Goal: Task Accomplishment & Management: Use online tool/utility

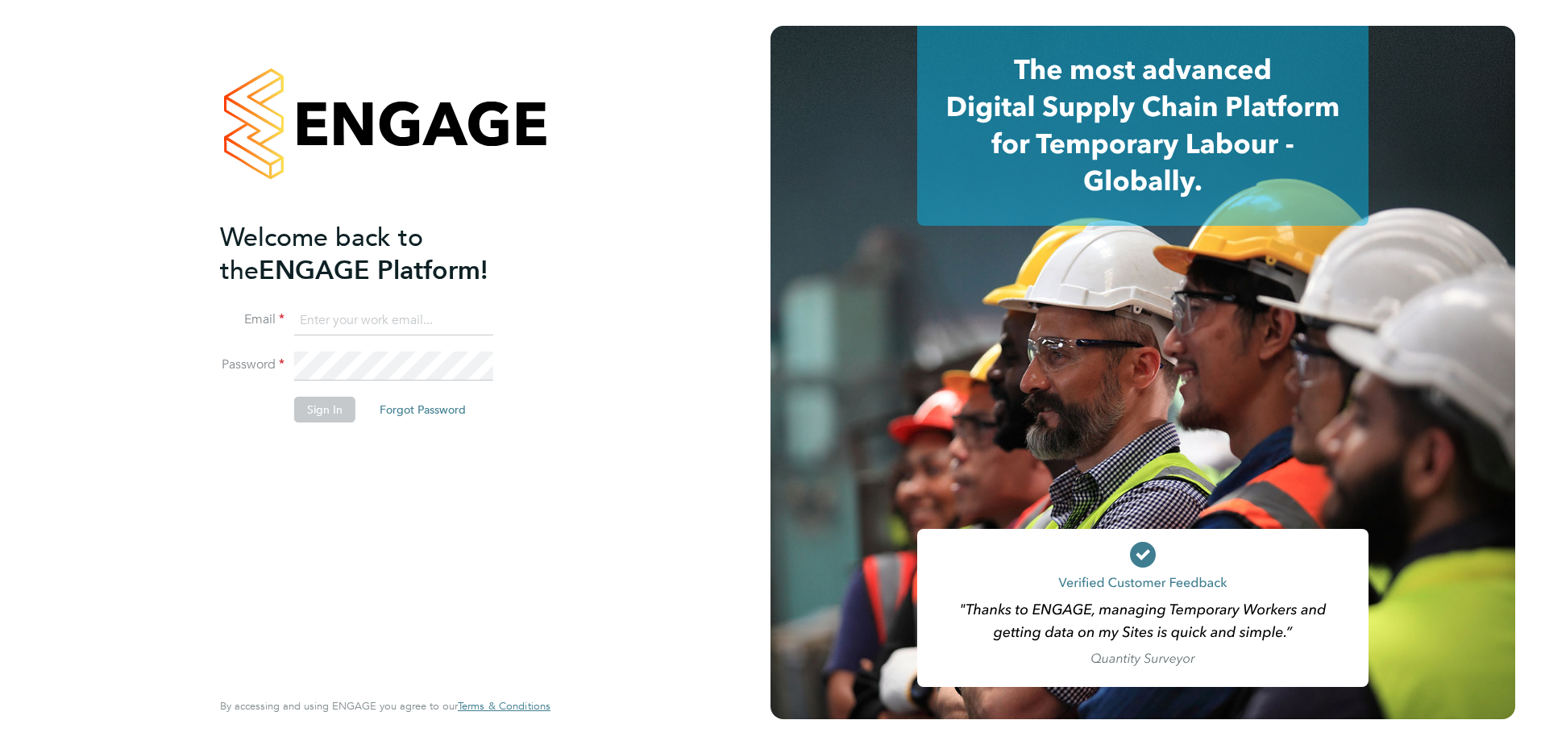
type input "Lauren.Butler@linsco.com"
click at [329, 412] on button "Sign In" at bounding box center [324, 410] width 61 height 26
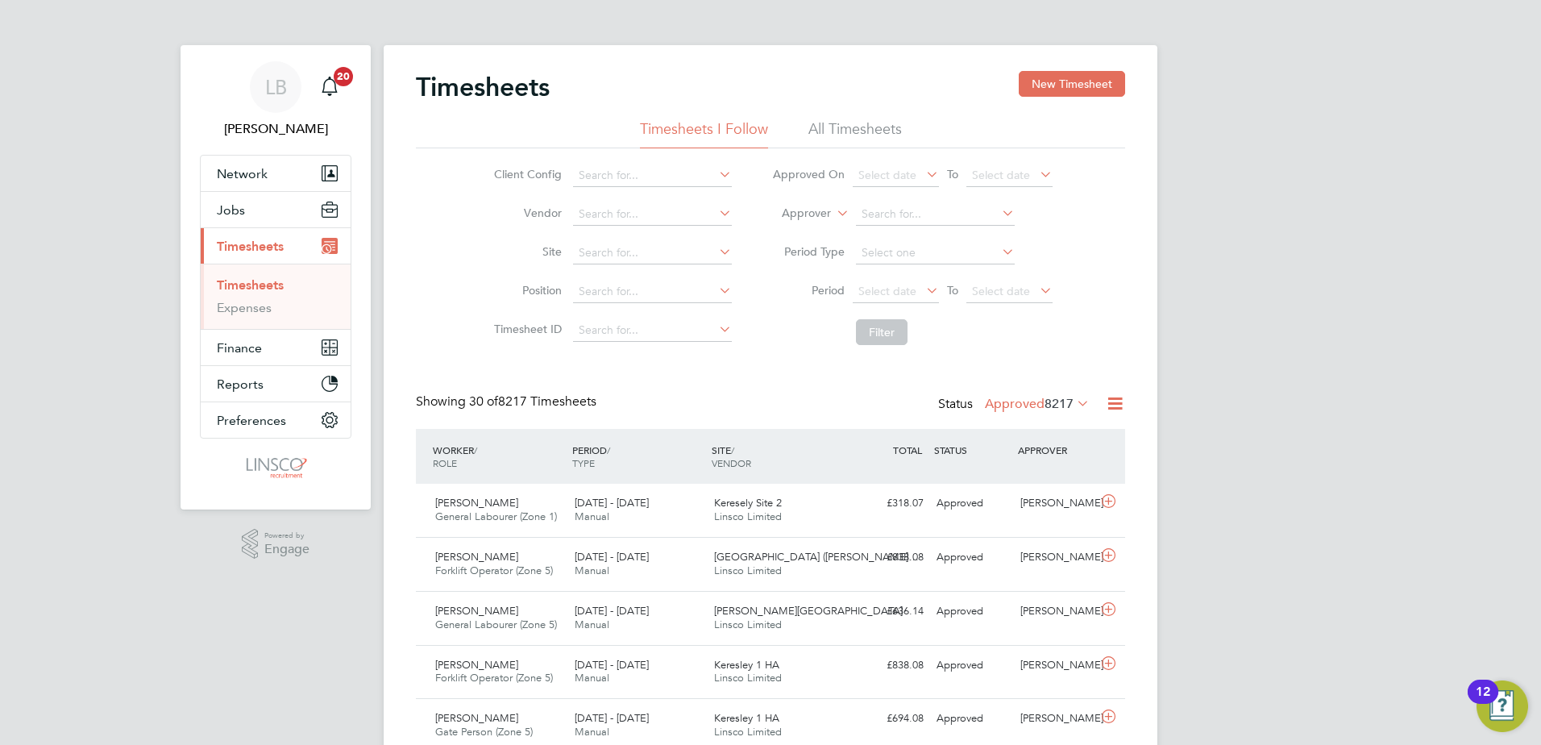
drag, startPoint x: 943, startPoint y: 282, endPoint x: 933, endPoint y: 282, distance: 9.7
click at [939, 282] on div "Select date To Select date" at bounding box center [953, 291] width 200 height 23
click at [923, 282] on icon at bounding box center [923, 290] width 0 height 23
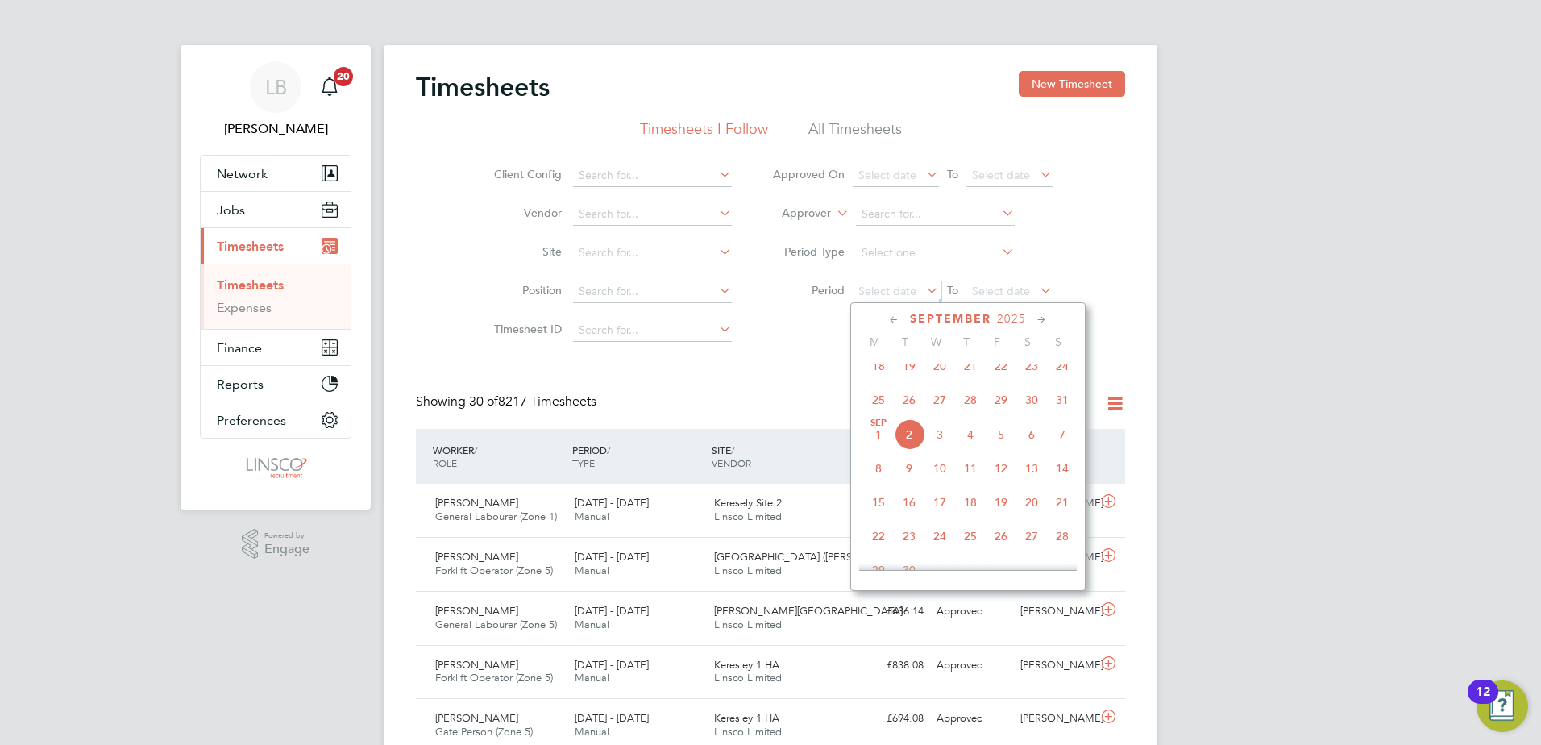
click at [875, 412] on span "25" at bounding box center [878, 399] width 31 height 31
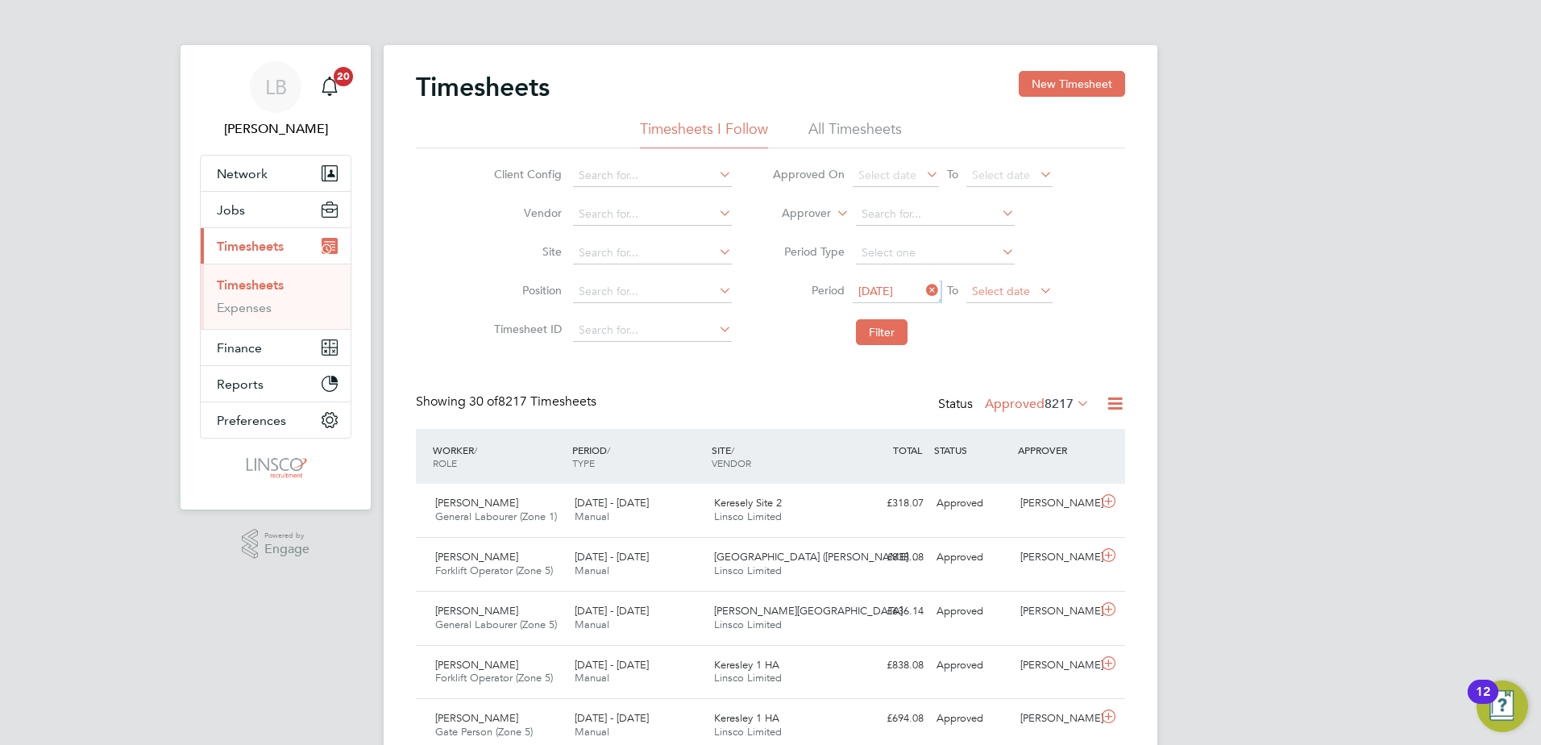
click at [1026, 291] on span "Select date" at bounding box center [1001, 291] width 58 height 15
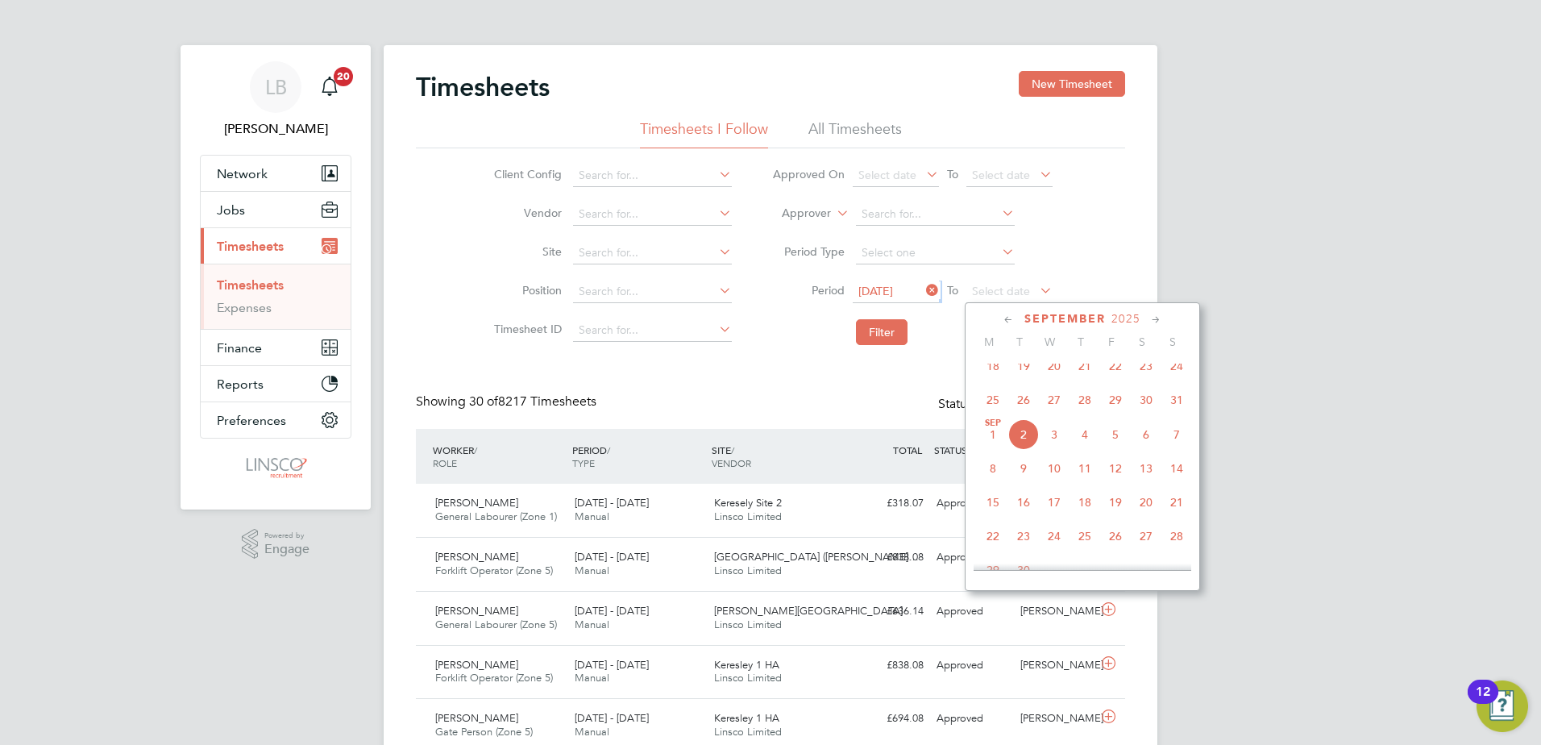
click at [1170, 409] on span "31" at bounding box center [1176, 399] width 31 height 31
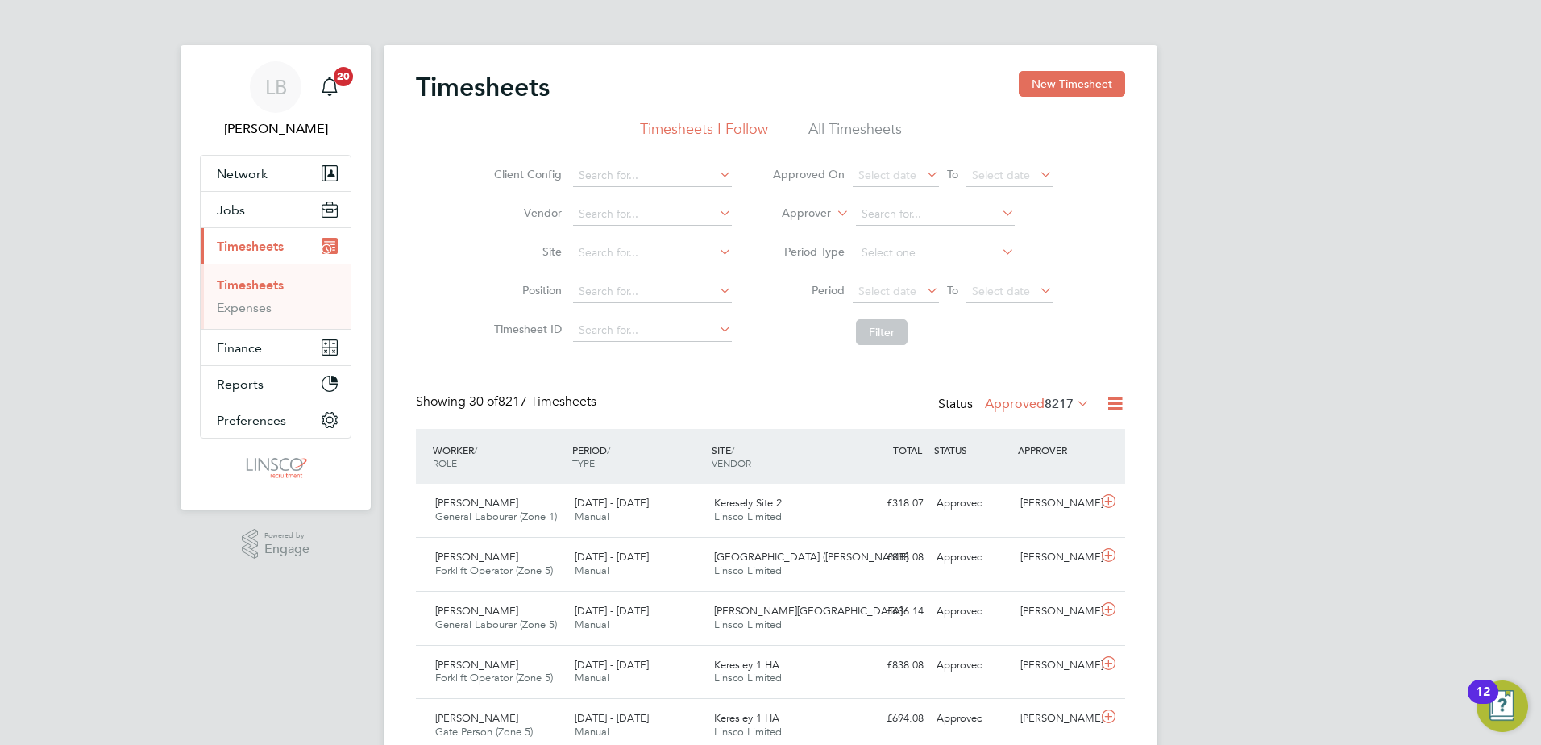
click at [907, 307] on li "Period Select date To Select date" at bounding box center [912, 291] width 321 height 39
click at [902, 297] on span "Select date" at bounding box center [887, 291] width 58 height 15
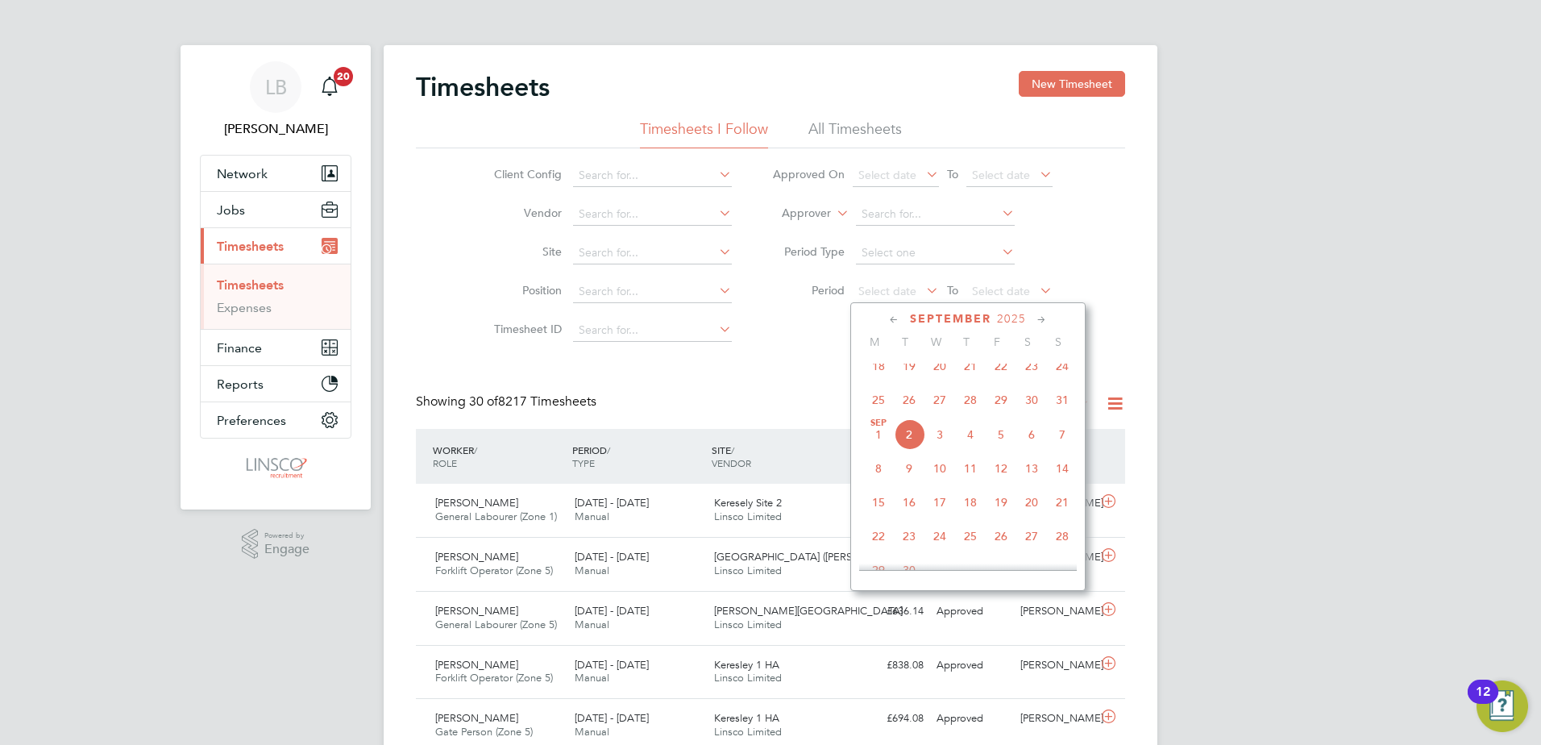
click at [878, 409] on span "25" at bounding box center [878, 399] width 31 height 31
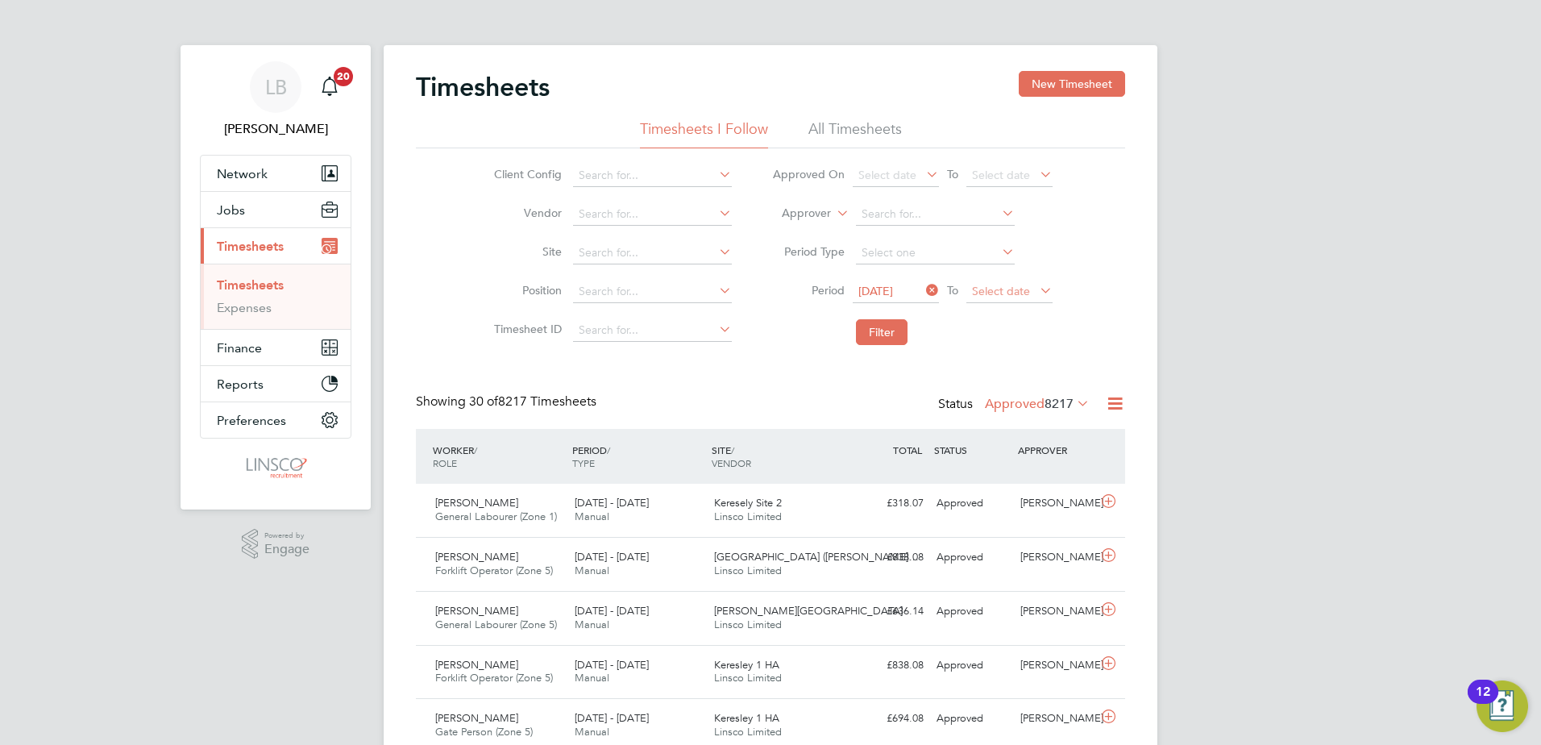
click at [968, 301] on span "Select date" at bounding box center [1009, 292] width 86 height 22
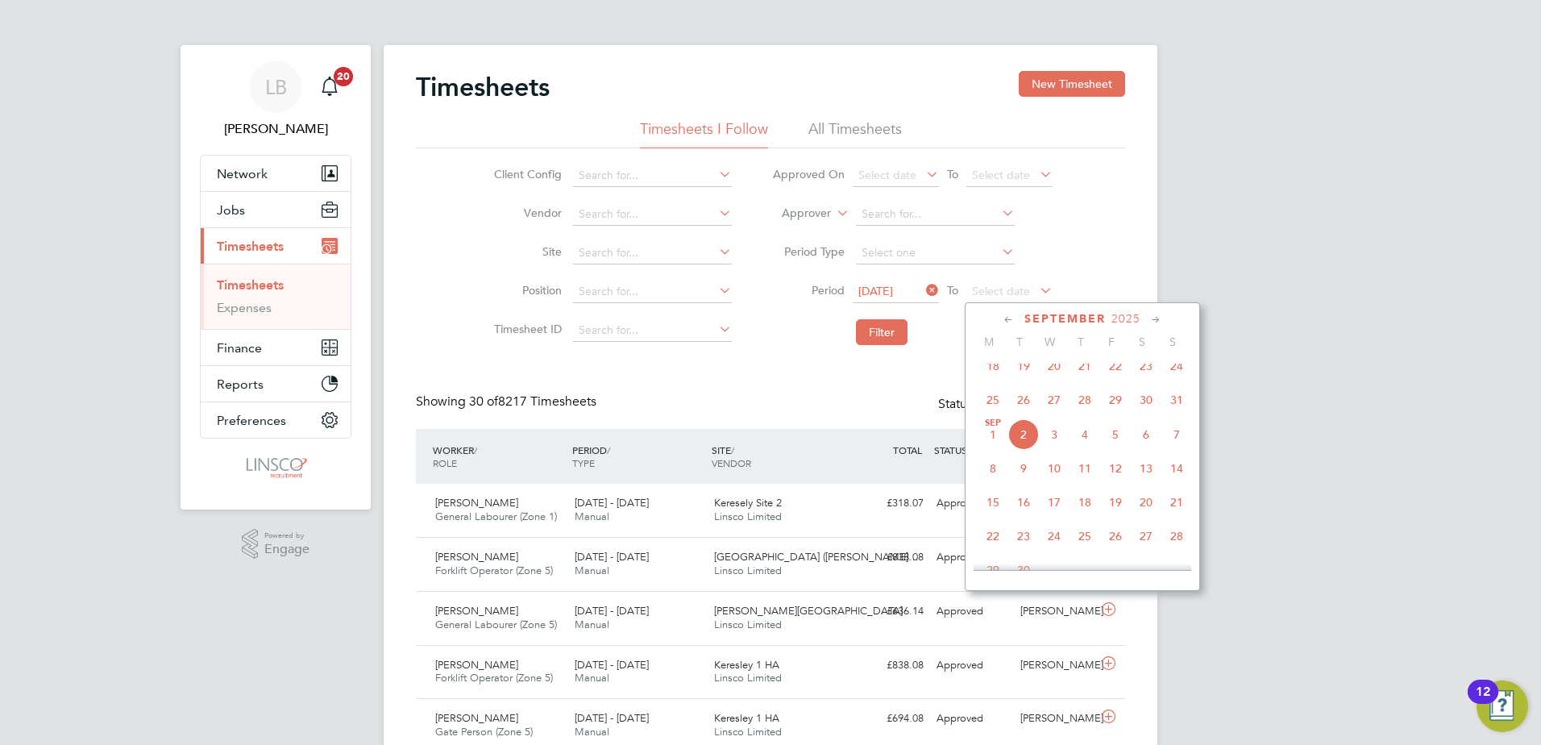
click at [1187, 408] on span "31" at bounding box center [1176, 399] width 31 height 31
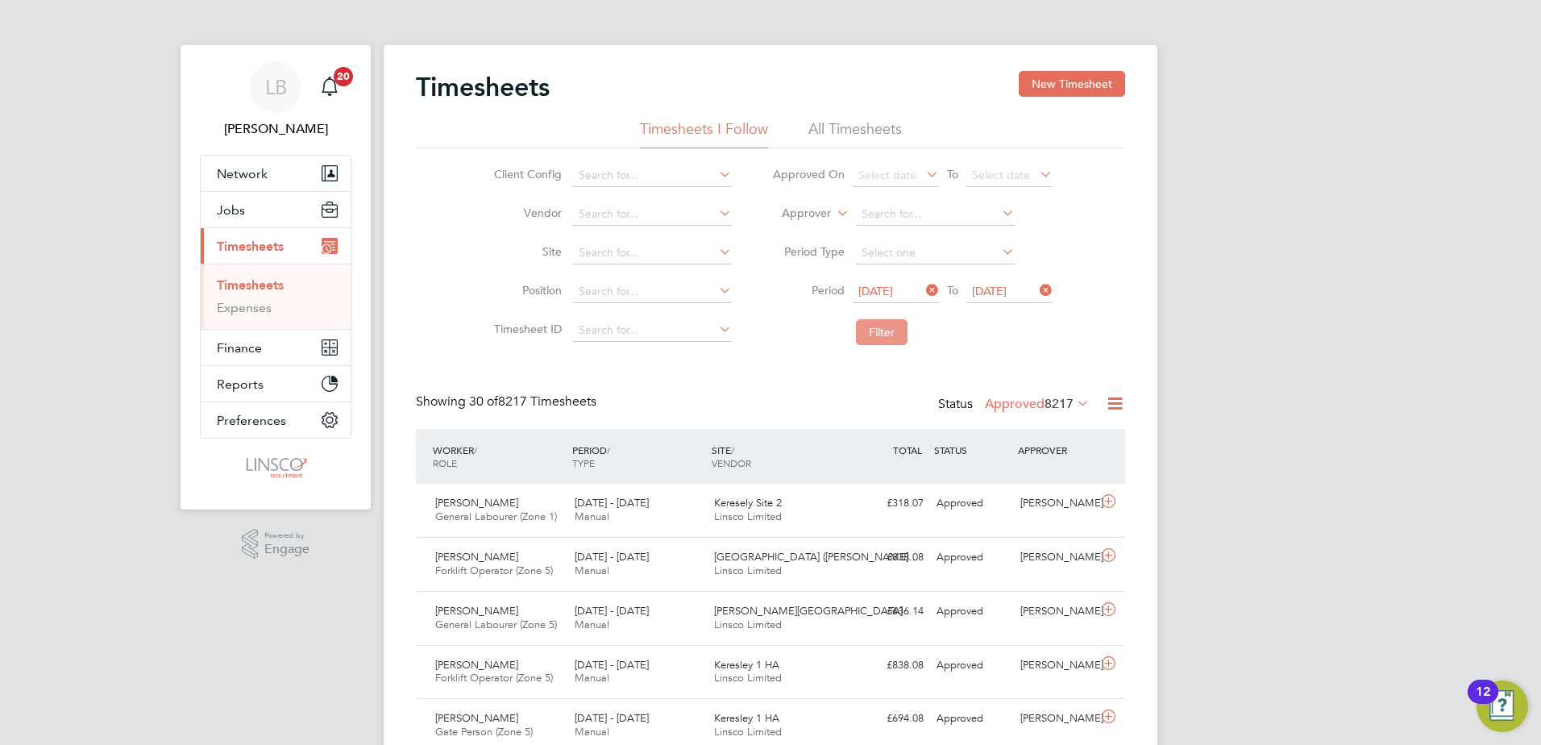
click at [883, 323] on button "Filter" at bounding box center [882, 332] width 52 height 26
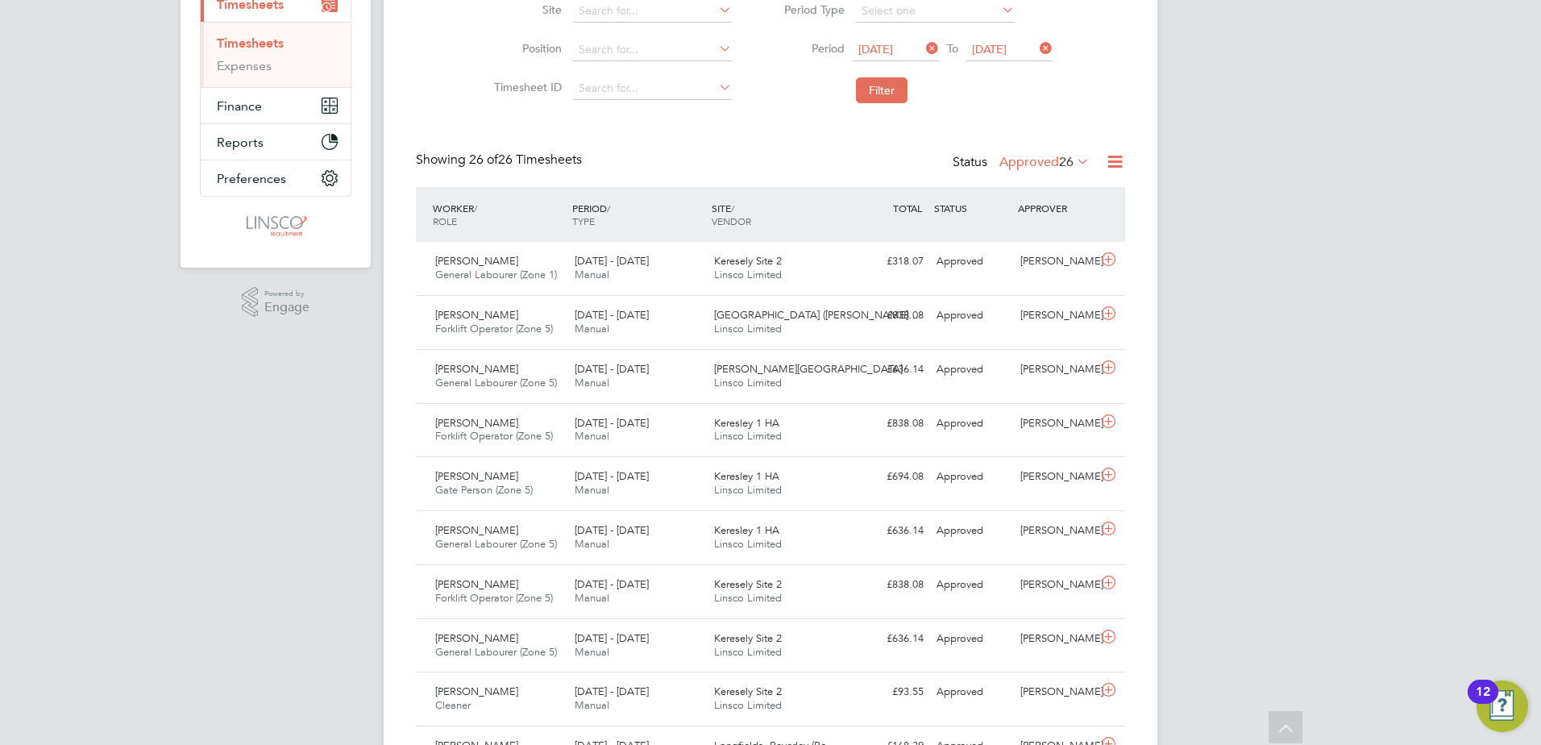
click at [931, 81] on li "Filter" at bounding box center [912, 90] width 321 height 42
click at [904, 93] on button "Filter" at bounding box center [882, 90] width 52 height 26
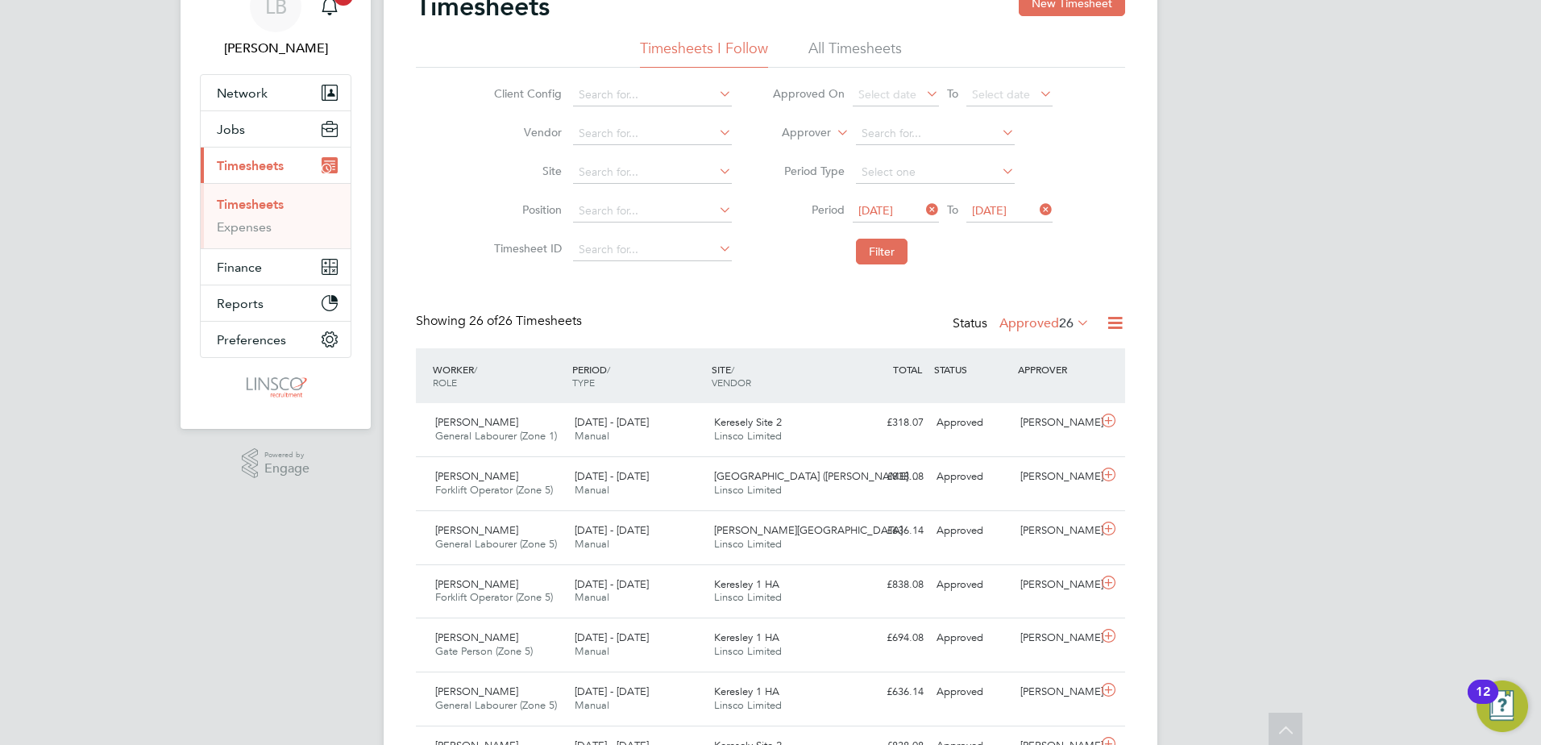
scroll to position [0, 0]
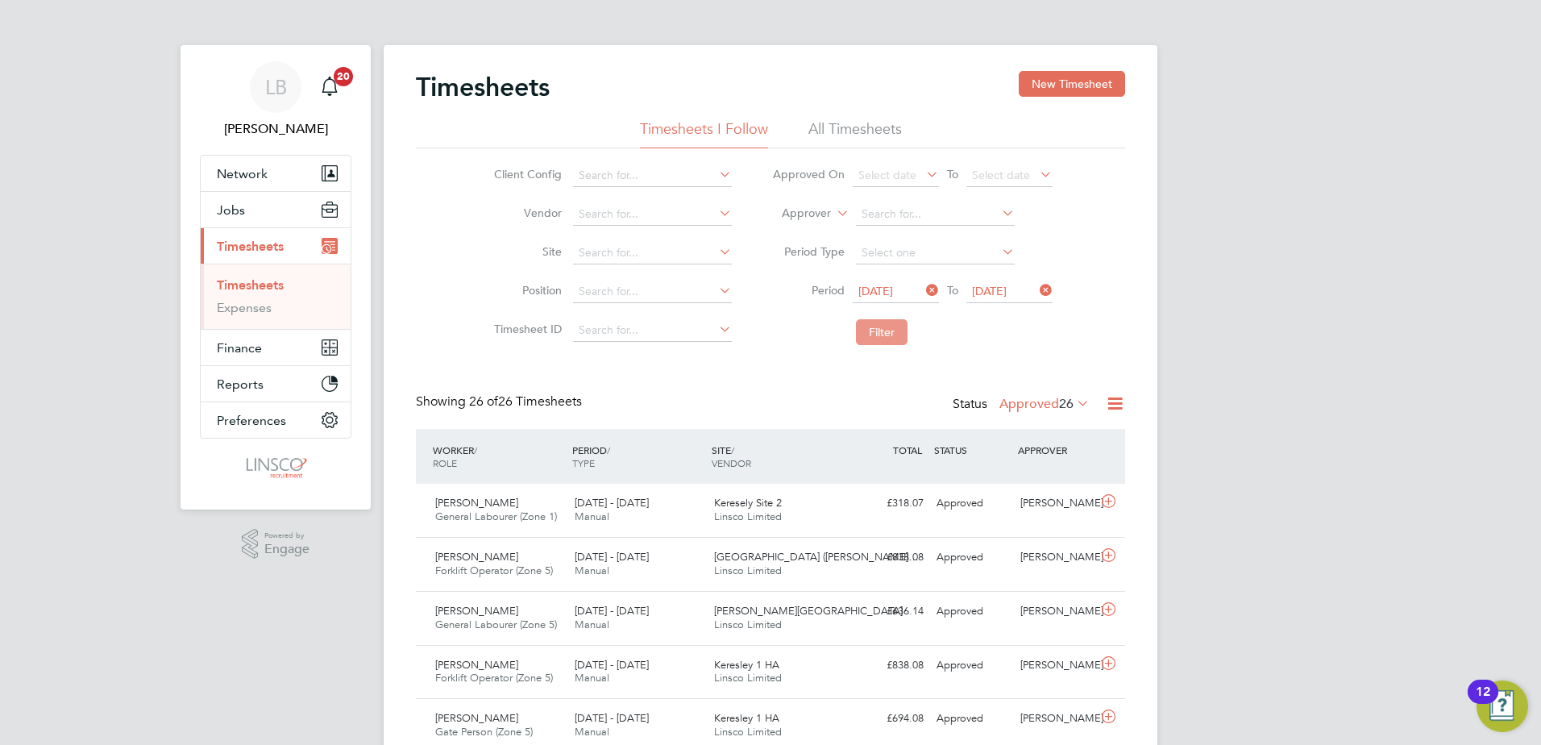
click at [899, 343] on button "Filter" at bounding box center [882, 332] width 52 height 26
click at [506, 514] on span "General Labourer (Zone 1)" at bounding box center [496, 516] width 122 height 14
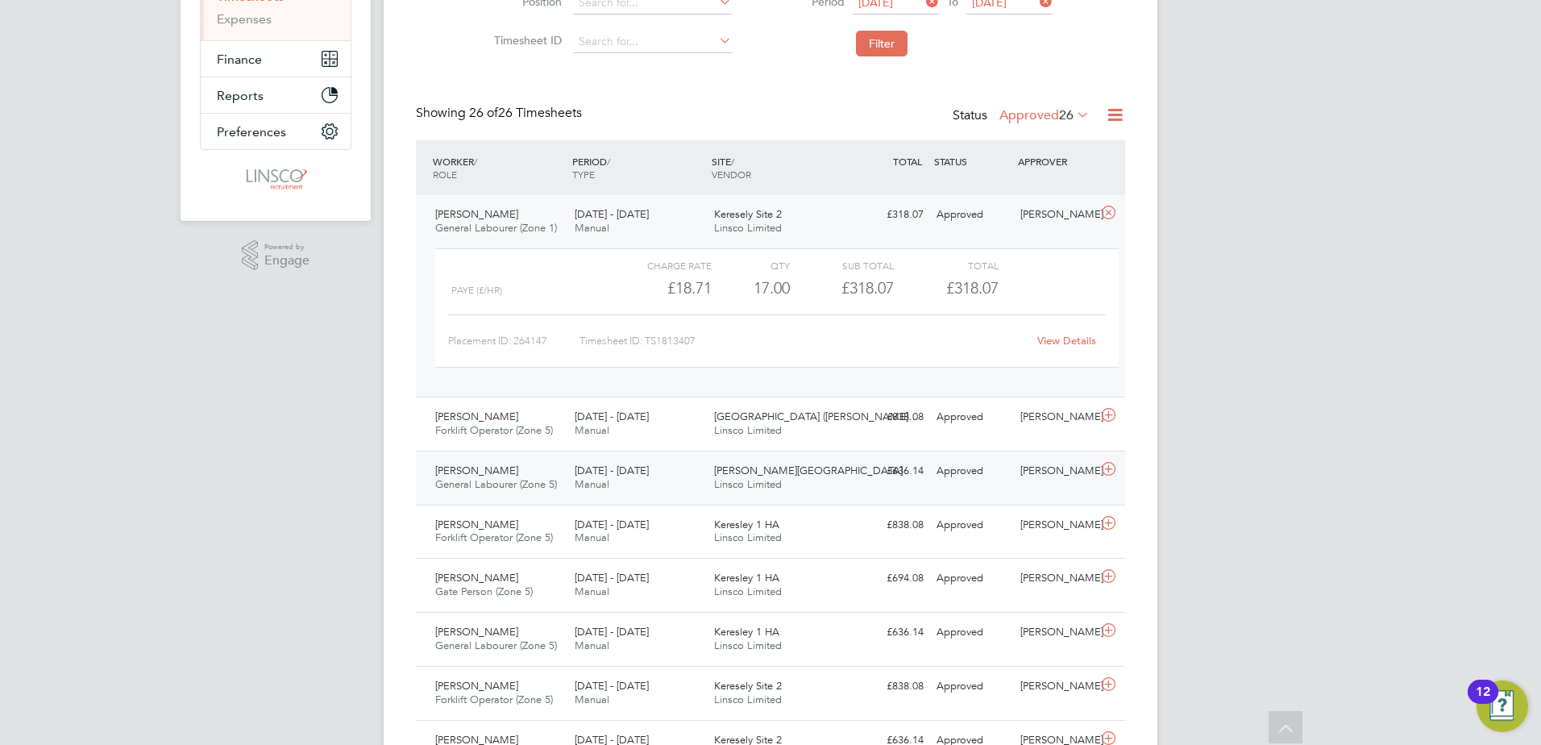
scroll to position [389, 0]
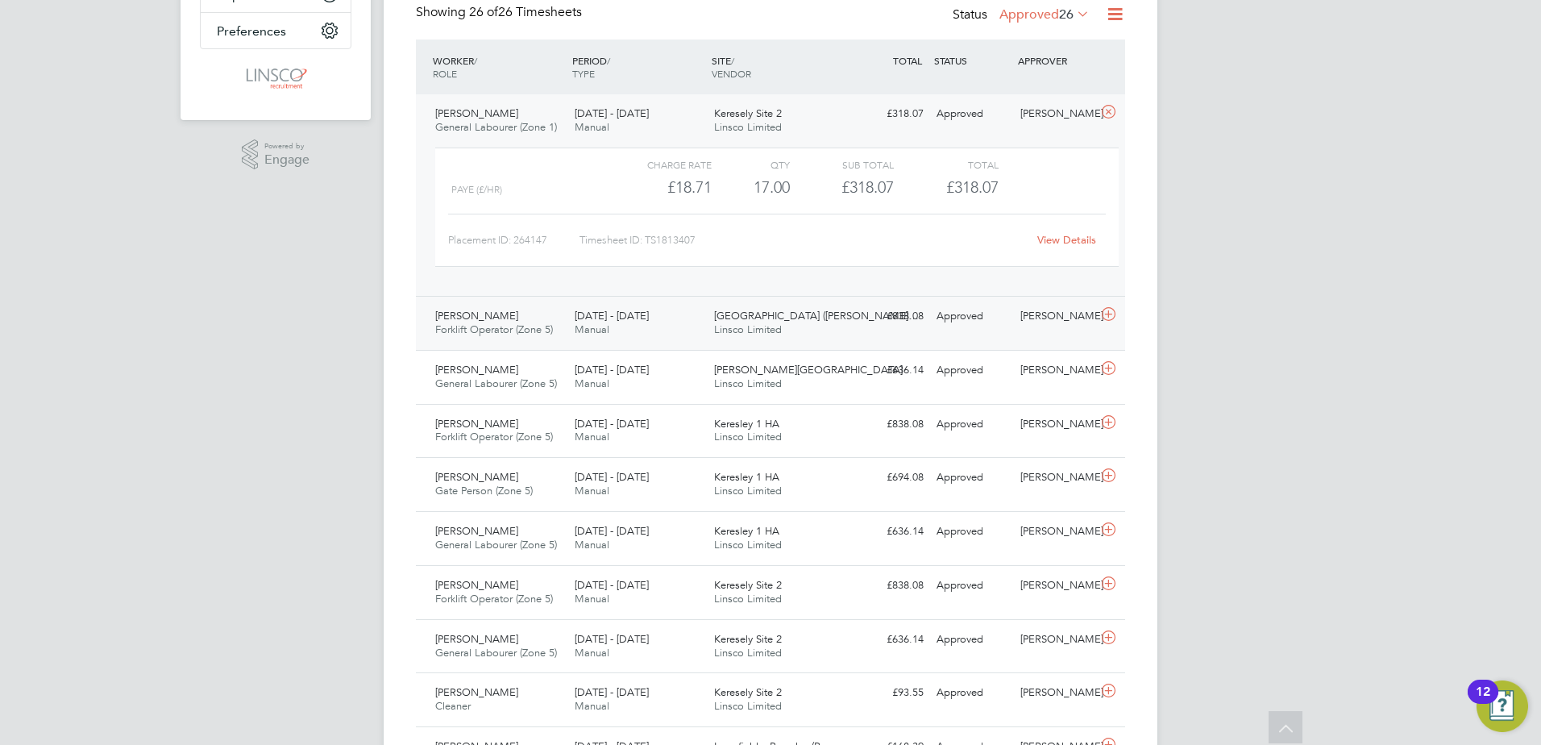
click at [544, 336] on div "[PERSON_NAME] Forklift Operator (Zone 5) [DATE] - [DATE]" at bounding box center [498, 323] width 139 height 40
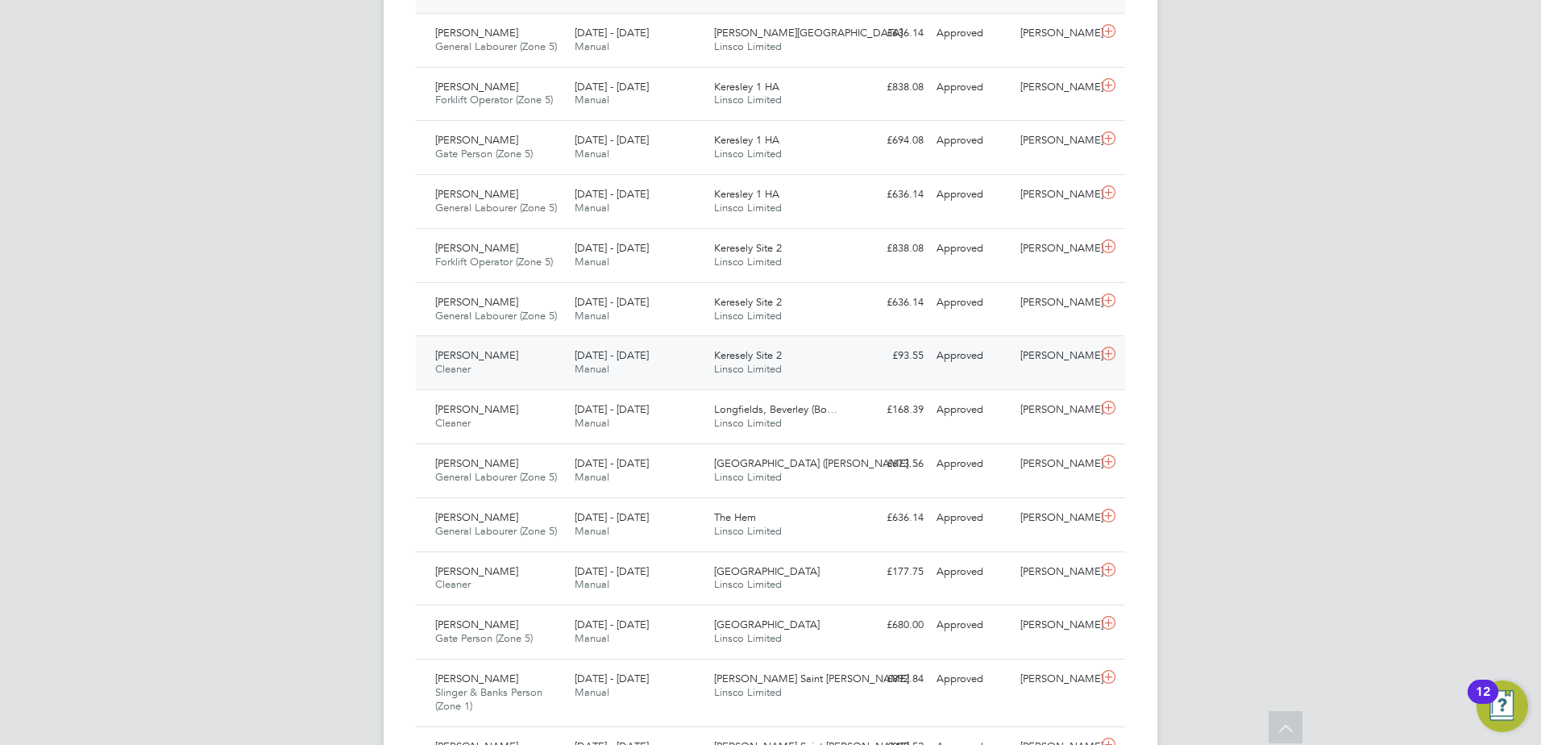
scroll to position [967, 0]
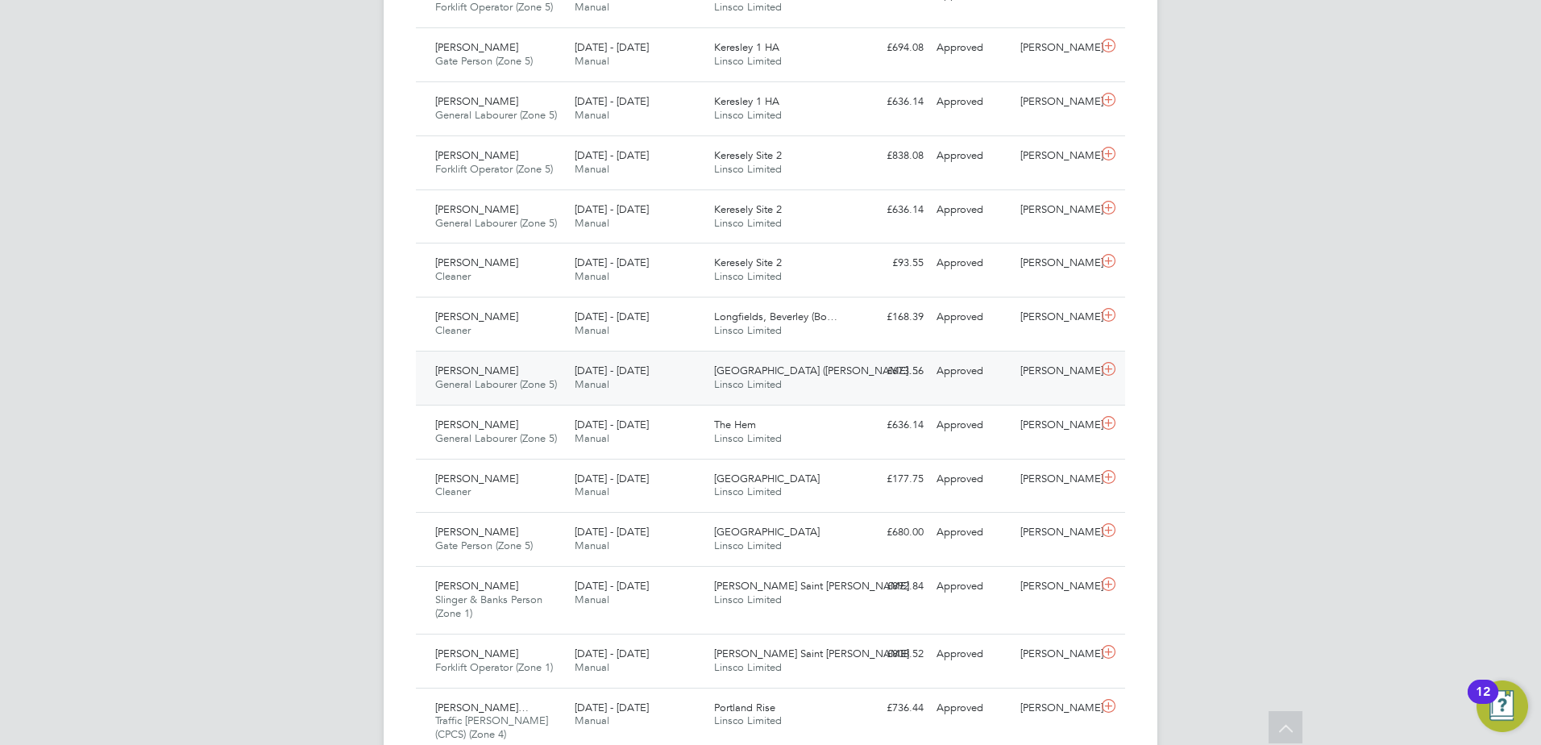
click at [481, 372] on span "[PERSON_NAME]" at bounding box center [476, 371] width 83 height 14
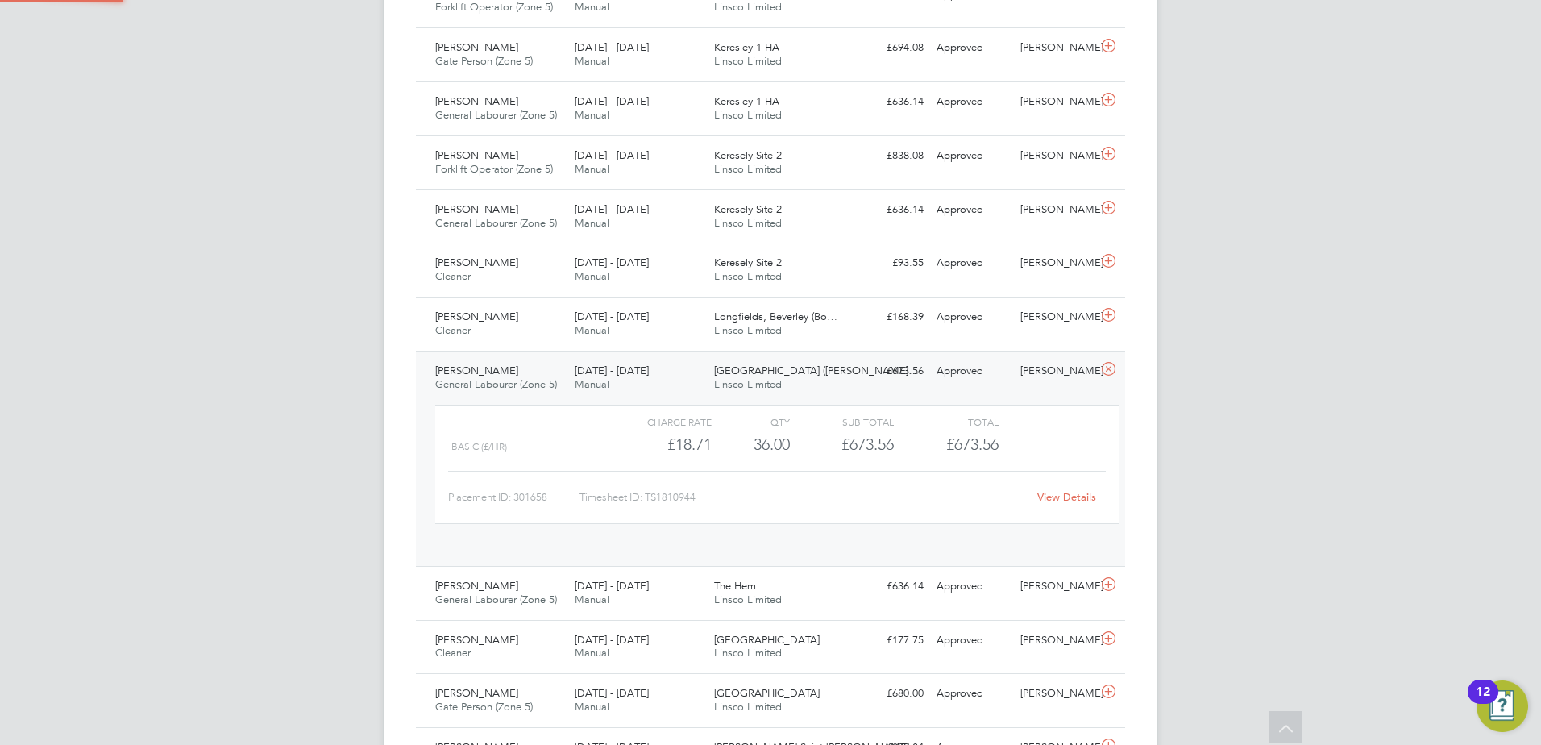
scroll to position [27, 157]
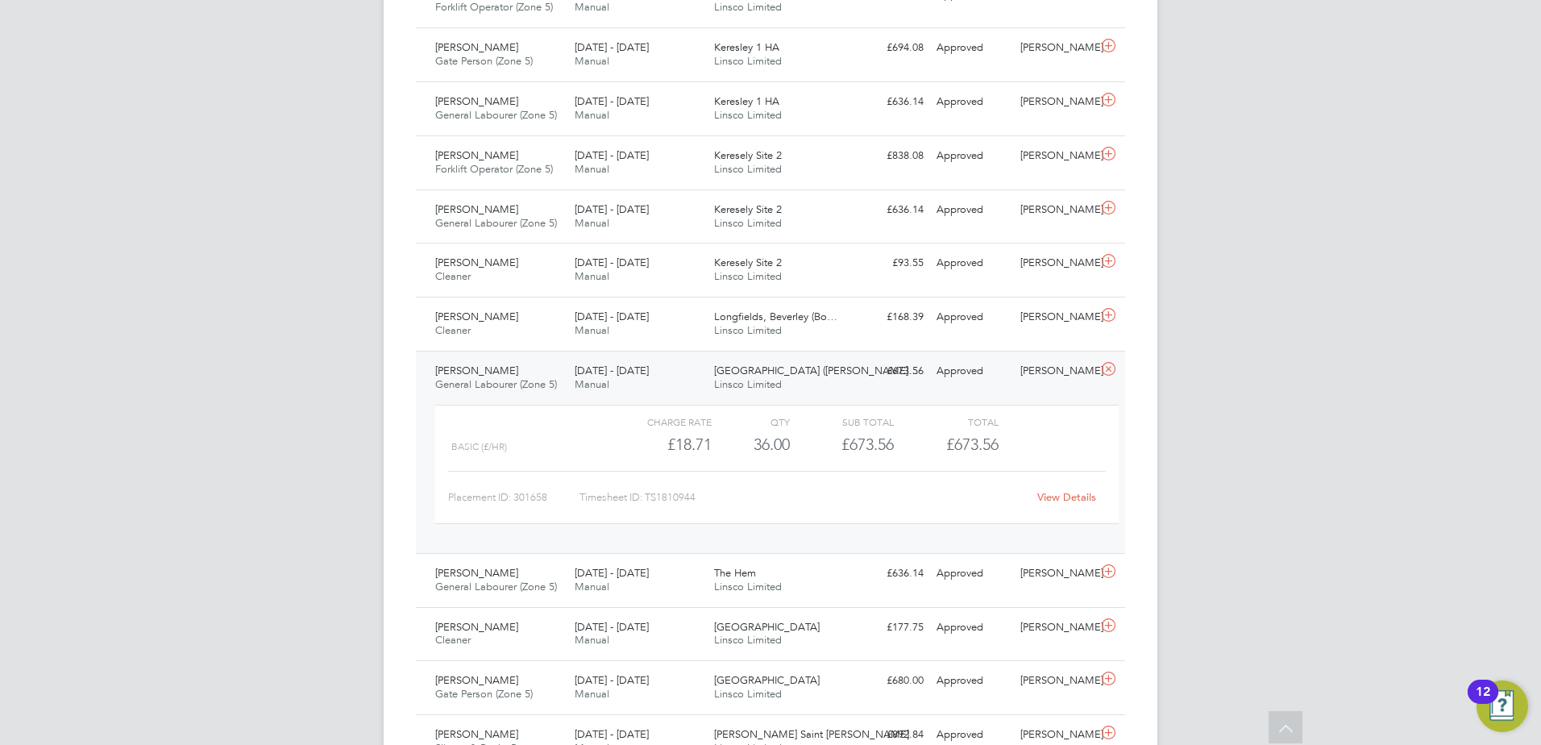
click at [1533, 1] on div "LB [PERSON_NAME] Notifications 20 Applications: Network Team Members Businesses…" at bounding box center [770, 246] width 1541 height 2427
